Goal: Navigation & Orientation: Find specific page/section

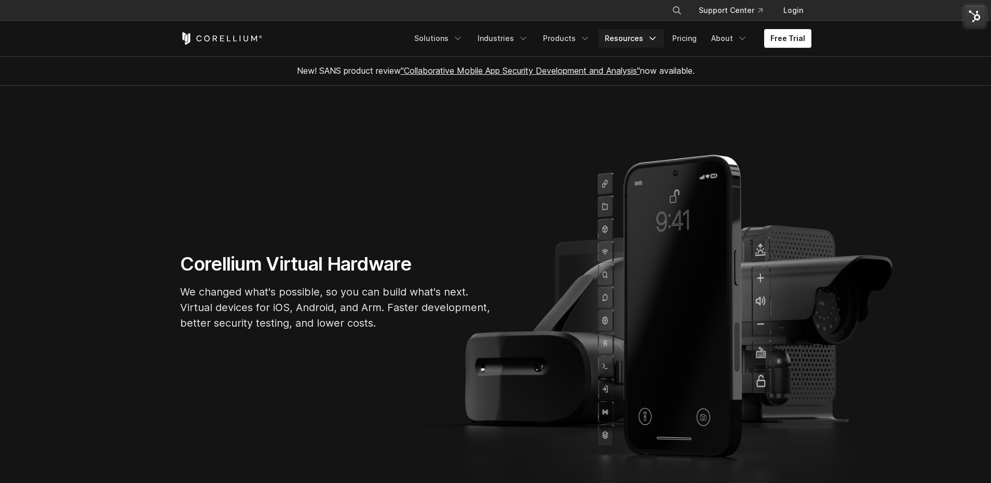
click at [652, 40] on icon "Navigation Menu" at bounding box center [652, 38] width 10 height 10
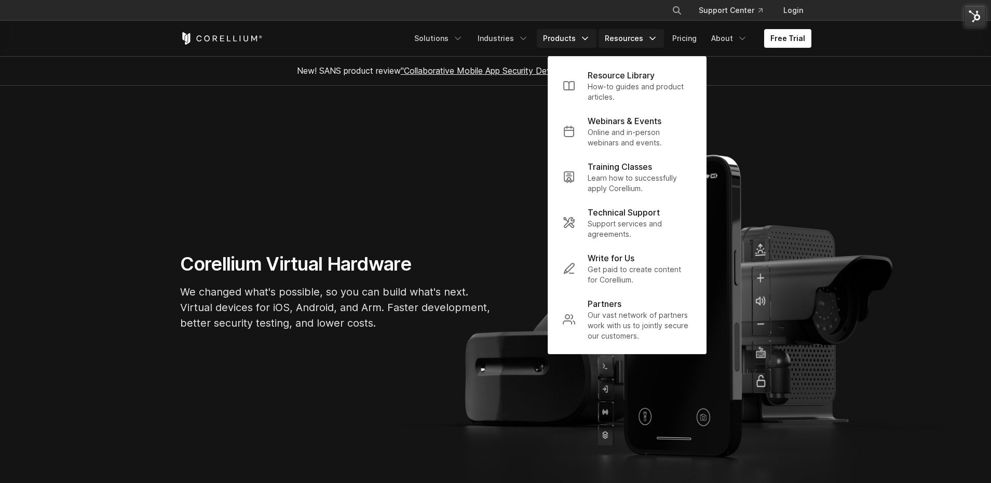
click at [565, 38] on link "Products" at bounding box center [567, 38] width 60 height 19
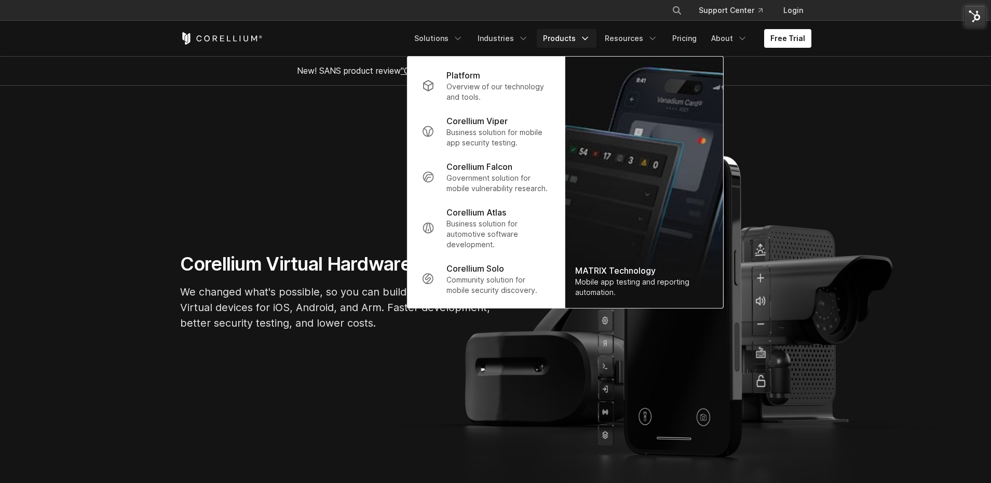
click at [622, 140] on img "Navigation Menu" at bounding box center [644, 182] width 158 height 251
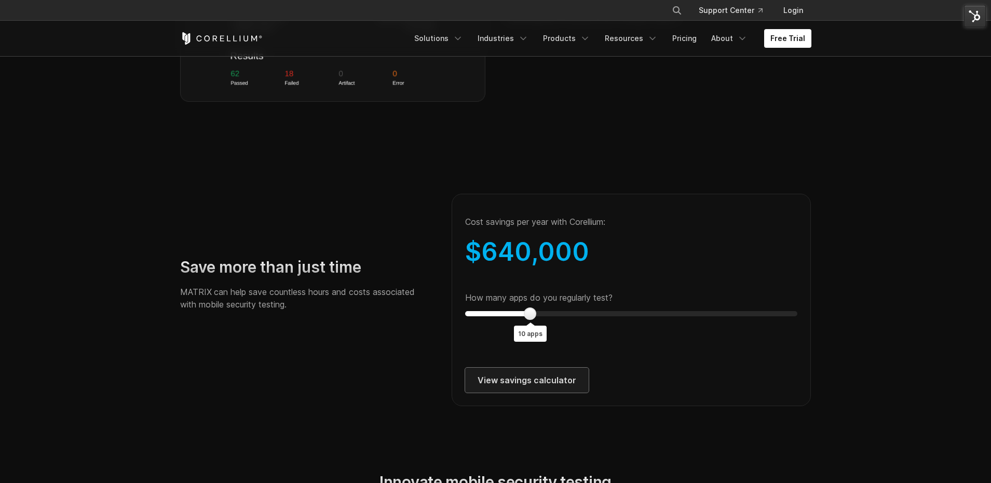
scroll to position [1775, 0]
click at [533, 388] on link "View savings calculator" at bounding box center [527, 379] width 124 height 25
